Goal: Information Seeking & Learning: Learn about a topic

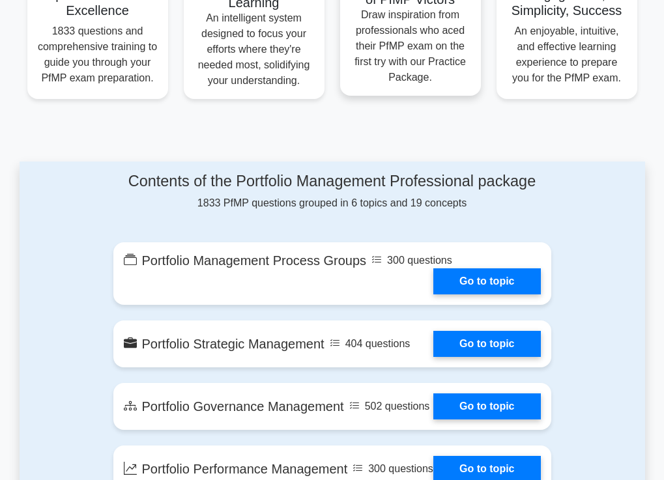
scroll to position [586, 0]
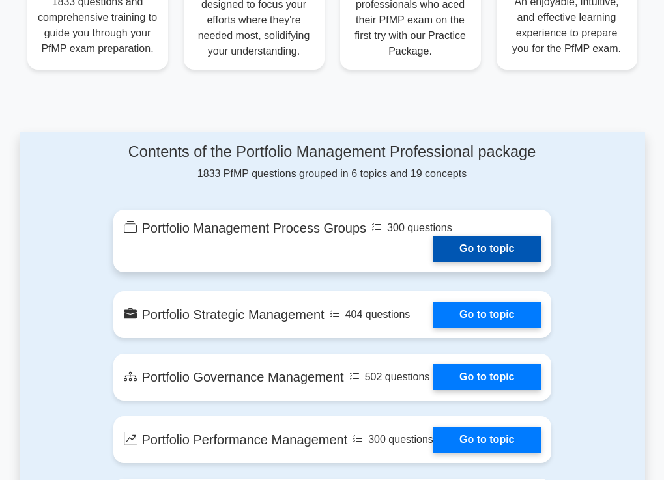
click at [453, 240] on link "Go to topic" at bounding box center [486, 249] width 107 height 26
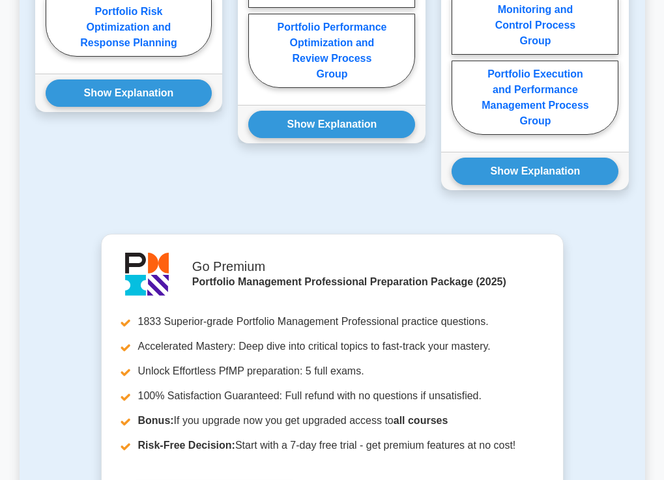
scroll to position [961, 0]
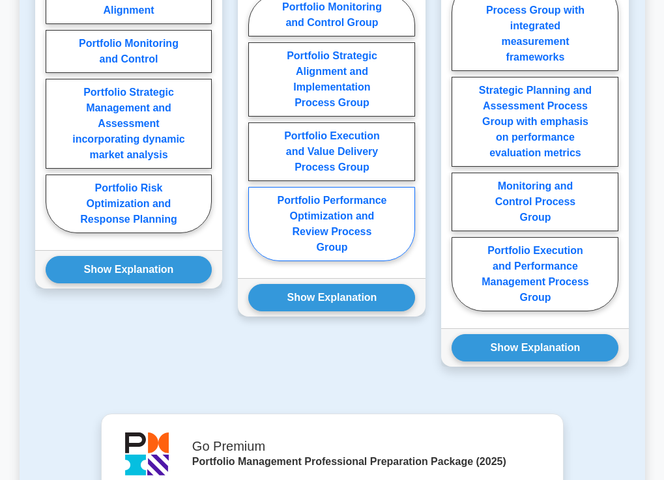
click at [371, 222] on label "Portfolio Performance Optimization and Review Process Group" at bounding box center [331, 224] width 167 height 74
click at [257, 135] on input "Portfolio Performance Optimization and Review Process Group" at bounding box center [252, 131] width 8 height 8
radio input "true"
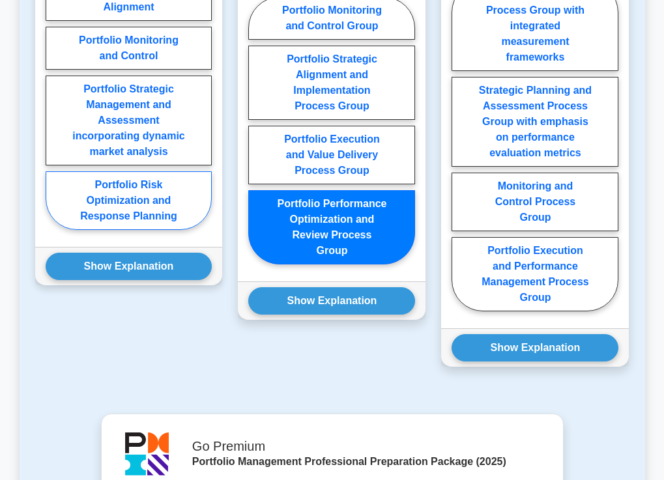
click at [186, 179] on label "Portfolio Risk Optimization and Response Planning" at bounding box center [129, 200] width 167 height 59
click at [54, 104] on input "Portfolio Risk Optimization and Response Planning" at bounding box center [50, 100] width 8 height 8
radio input "true"
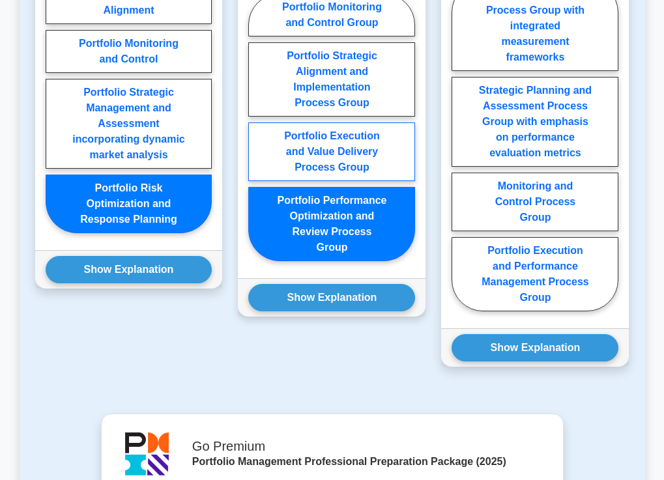
click at [341, 160] on label "Portfolio Execution and Value Delivery Process Group" at bounding box center [331, 151] width 167 height 59
click at [257, 135] on input "Portfolio Execution and Value Delivery Process Group" at bounding box center [252, 131] width 8 height 8
radio input "true"
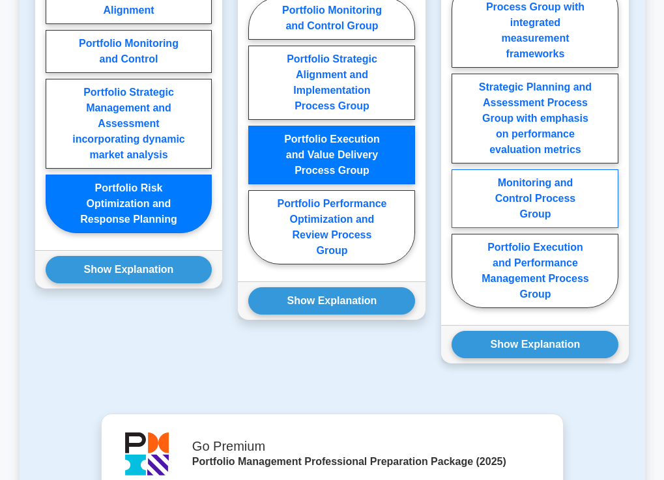
click at [529, 207] on label "Monitoring and Control Process Group" at bounding box center [534, 198] width 167 height 59
click at [460, 151] on input "Monitoring and Control Process Group" at bounding box center [455, 147] width 8 height 8
radio input "true"
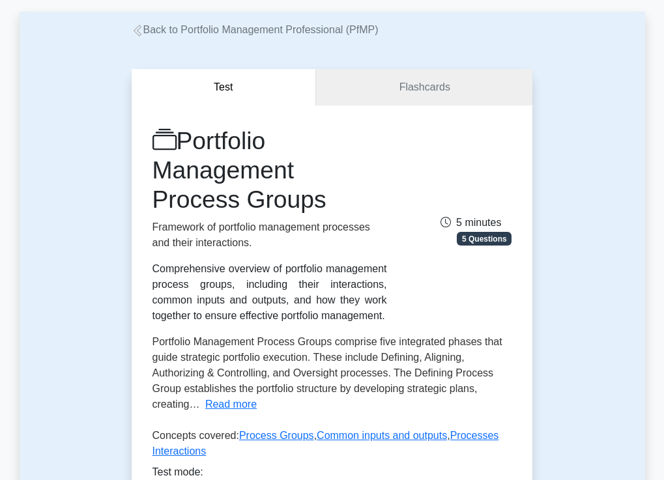
scroll to position [0, 0]
